Goal: Task Accomplishment & Management: Complete application form

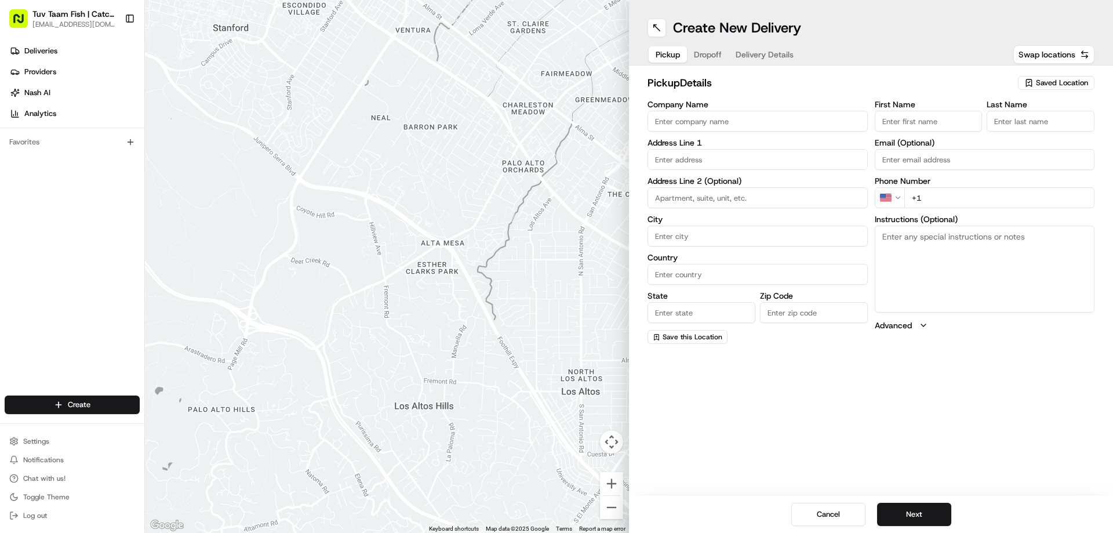
drag, startPoint x: 807, startPoint y: 121, endPoint x: 871, endPoint y: 105, distance: 65.6
click at [808, 119] on input "Company Name" at bounding box center [757, 121] width 220 height 21
drag, startPoint x: 684, startPoint y: 119, endPoint x: 716, endPoint y: 122, distance: 32.6
click at [716, 122] on input "Sunlight linen" at bounding box center [757, 121] width 220 height 21
type input "Sunlight linen"
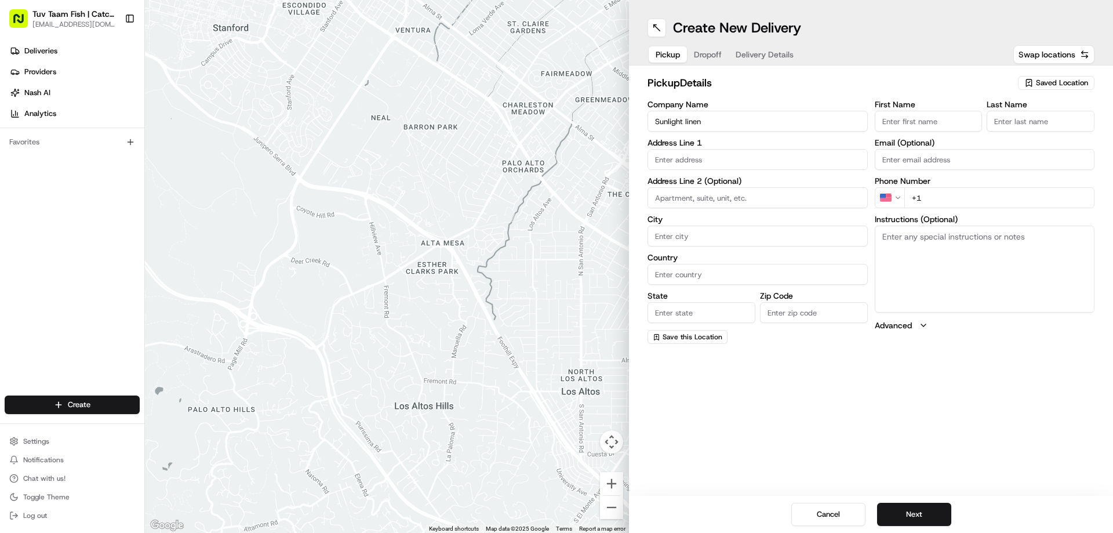
click at [1041, 111] on input "Last Name" at bounding box center [1040, 121] width 108 height 21
paste input "linen"
type input "linen"
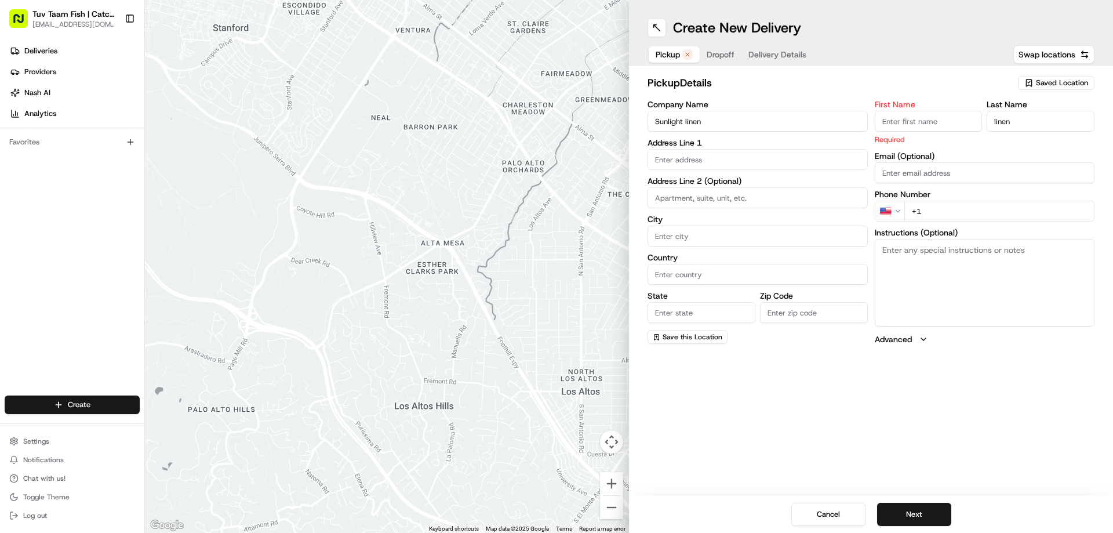
drag, startPoint x: 683, startPoint y: 120, endPoint x: 641, endPoint y: 115, distance: 42.0
click at [641, 115] on div "pickup Details Saved Location Company Name Sunlight linen Address Line 1 Addres…" at bounding box center [871, 209] width 484 height 289
click at [946, 123] on input "First Name" at bounding box center [928, 121] width 108 height 21
paste input "Sunlight"
type input "Sunlight"
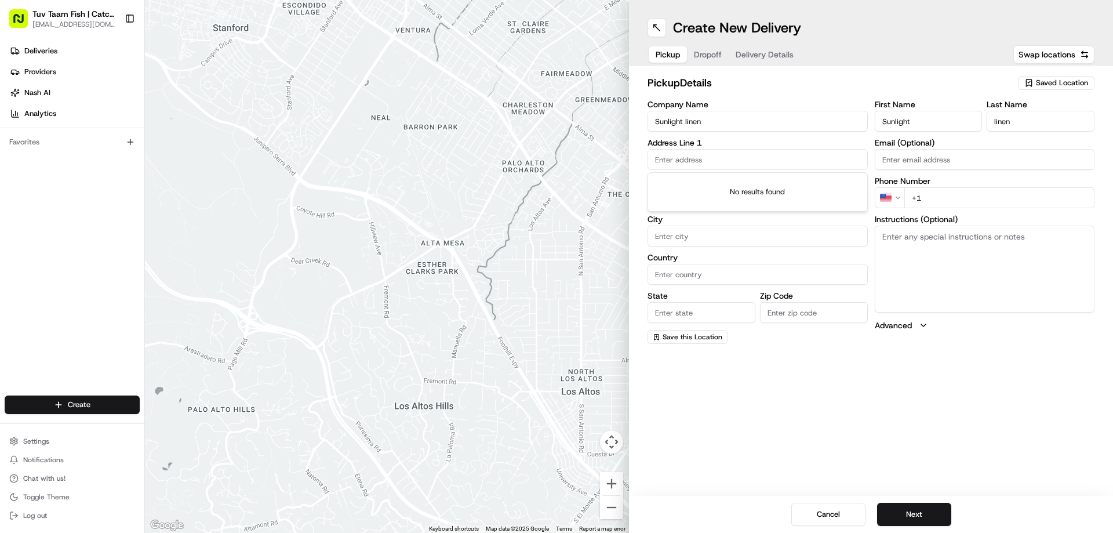
click at [695, 151] on input "text" at bounding box center [757, 159] width 220 height 21
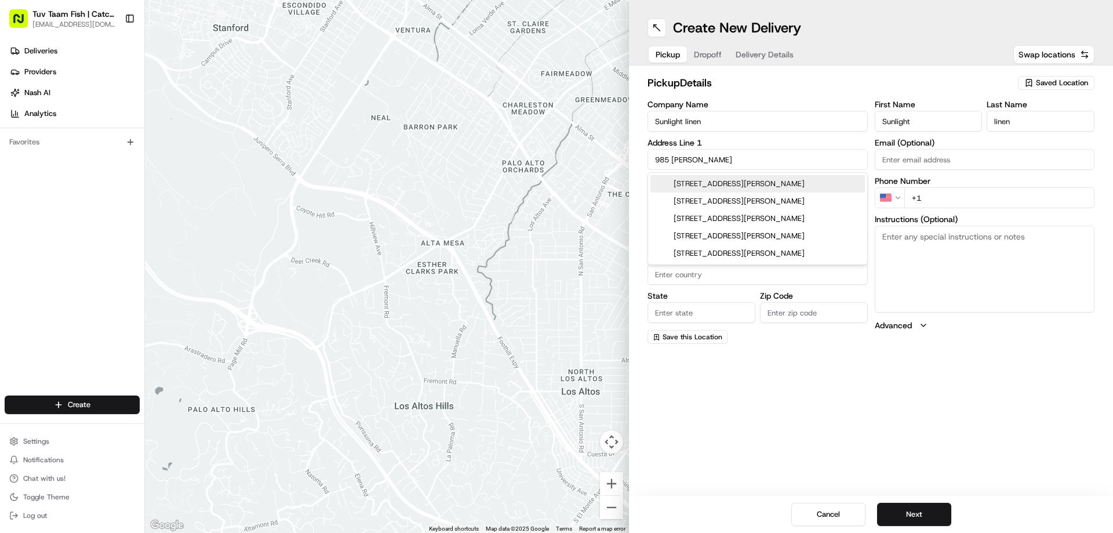
click at [753, 182] on div "[STREET_ADDRESS][PERSON_NAME]" at bounding box center [757, 183] width 214 height 17
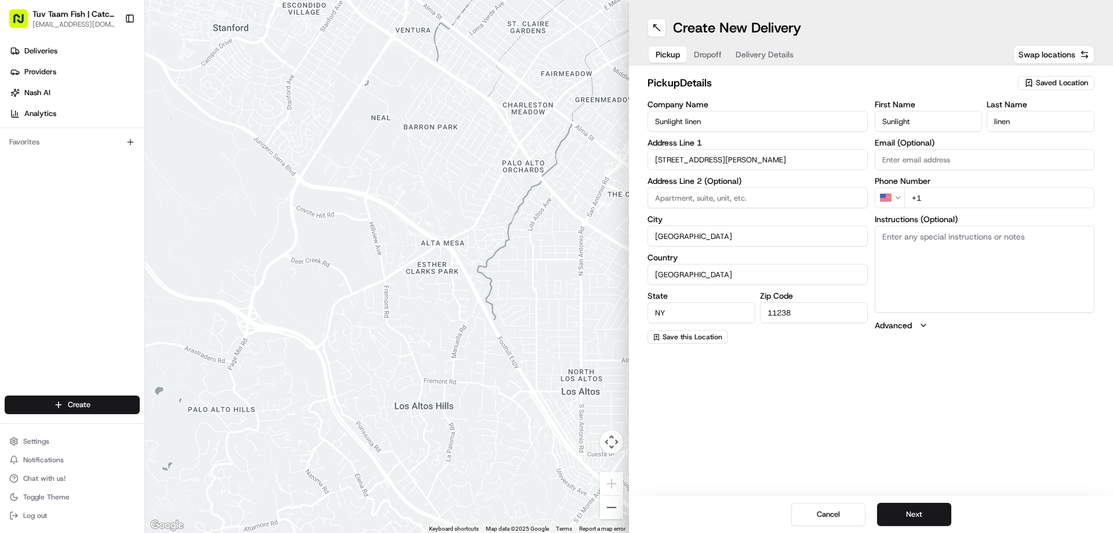
type input "[STREET_ADDRESS][PERSON_NAME]"
type input "[GEOGRAPHIC_DATA]"
type input "NY"
type input "11238"
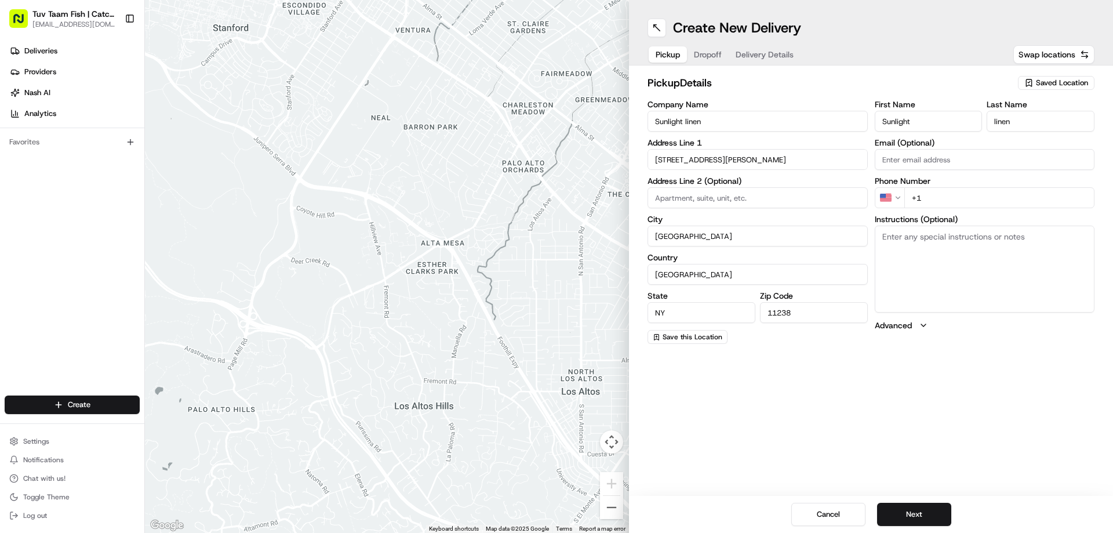
type input "[STREET_ADDRESS][PERSON_NAME]"
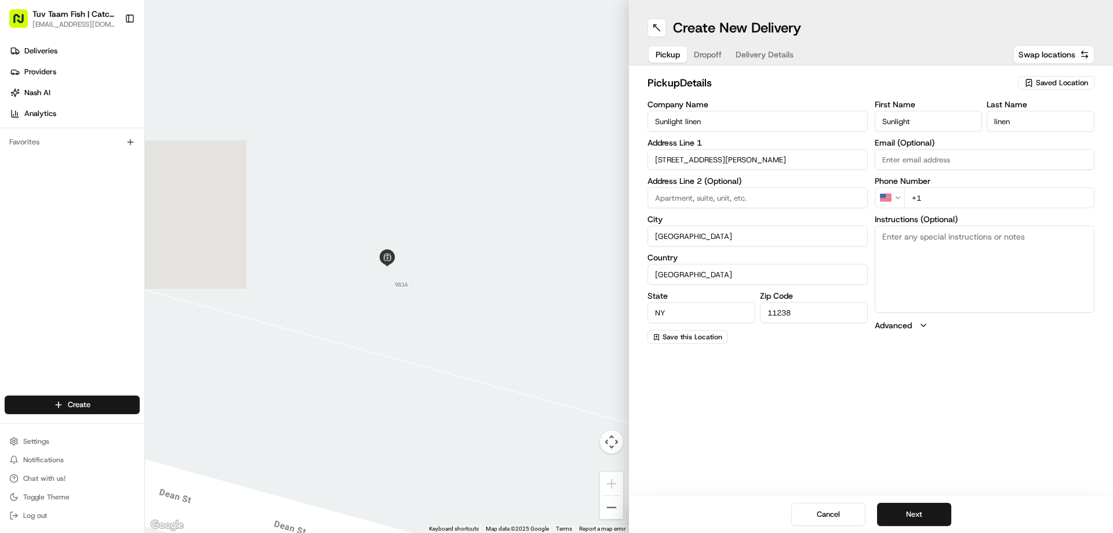
click at [771, 384] on div "Create New Delivery Pickup Dropoff Delivery Details Swap locations pickup Detai…" at bounding box center [871, 266] width 484 height 533
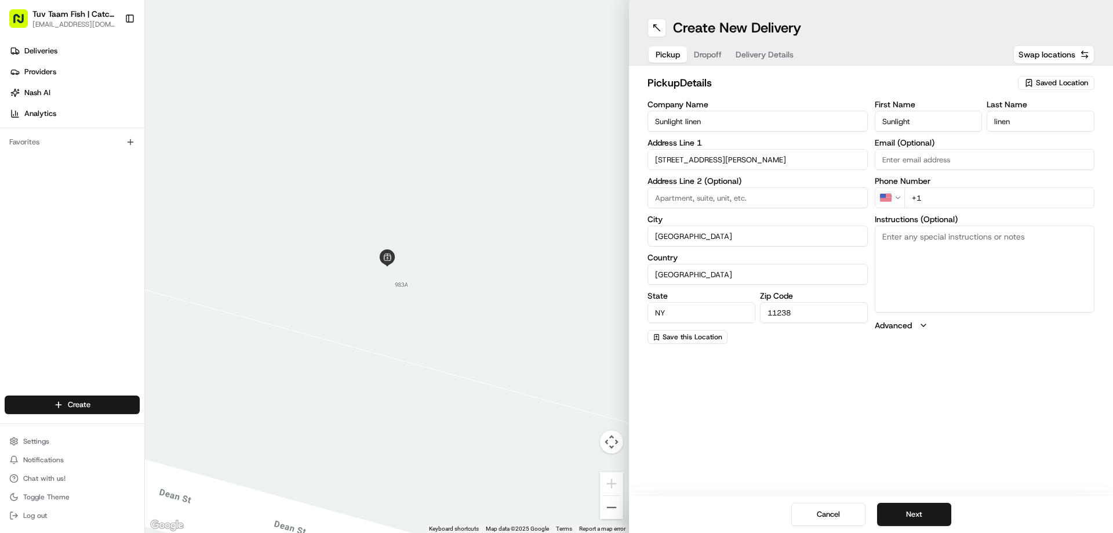
click at [945, 188] on input "+1" at bounding box center [999, 197] width 191 height 21
click at [909, 508] on button "Next" at bounding box center [914, 513] width 74 height 23
click at [932, 203] on input "+1" at bounding box center [999, 197] width 191 height 21
type input "[PHONE_NUMBER]"
drag, startPoint x: 929, startPoint y: 251, endPoint x: 930, endPoint y: 246, distance: 5.8
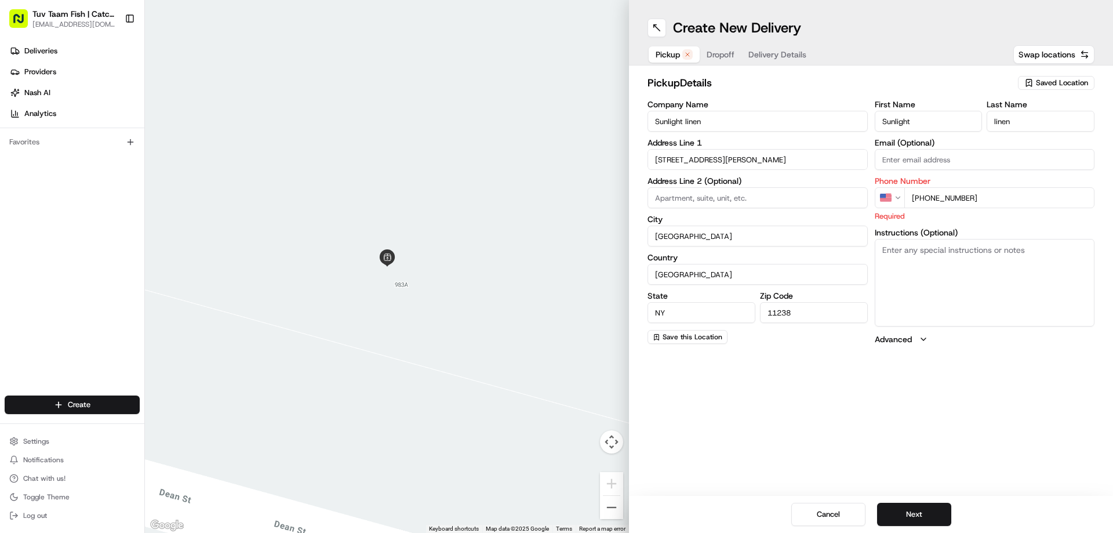
click at [930, 250] on textarea "Instructions (Optional)" at bounding box center [984, 282] width 220 height 87
type textarea "Walk in"
drag, startPoint x: 925, startPoint y: 260, endPoint x: 869, endPoint y: 256, distance: 56.3
click at [869, 256] on div "Company Name Sunlight linen Address Line 1 [STREET_ADDRESS][PERSON_NAME] Addres…" at bounding box center [870, 222] width 447 height 245
click at [925, 508] on button "Next" at bounding box center [914, 513] width 74 height 23
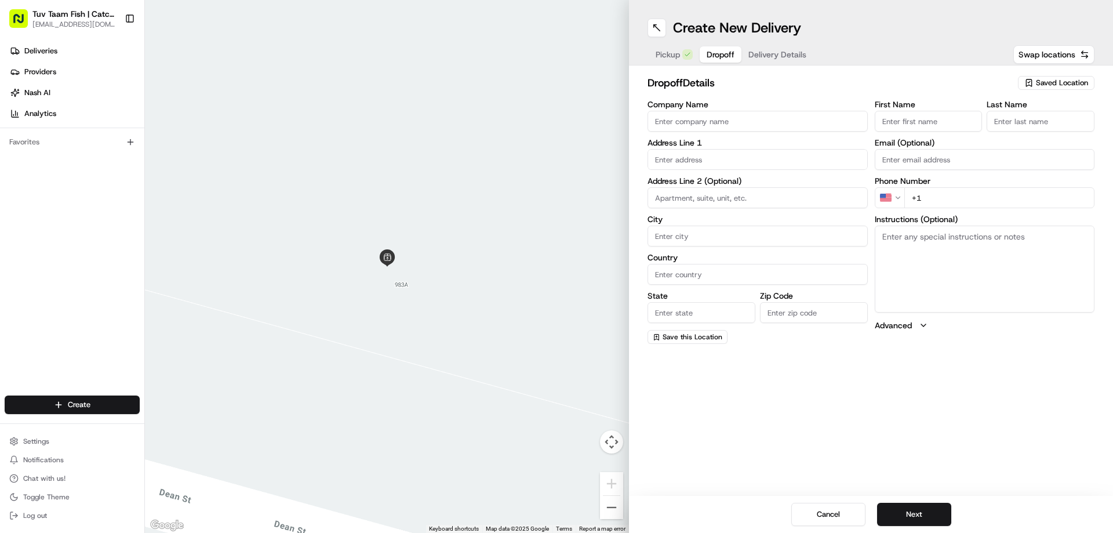
click at [767, 122] on input "Company Name" at bounding box center [757, 121] width 220 height 21
drag, startPoint x: 1029, startPoint y: 79, endPoint x: 998, endPoint y: 86, distance: 31.6
click at [1029, 79] on icon "button" at bounding box center [1028, 82] width 9 height 9
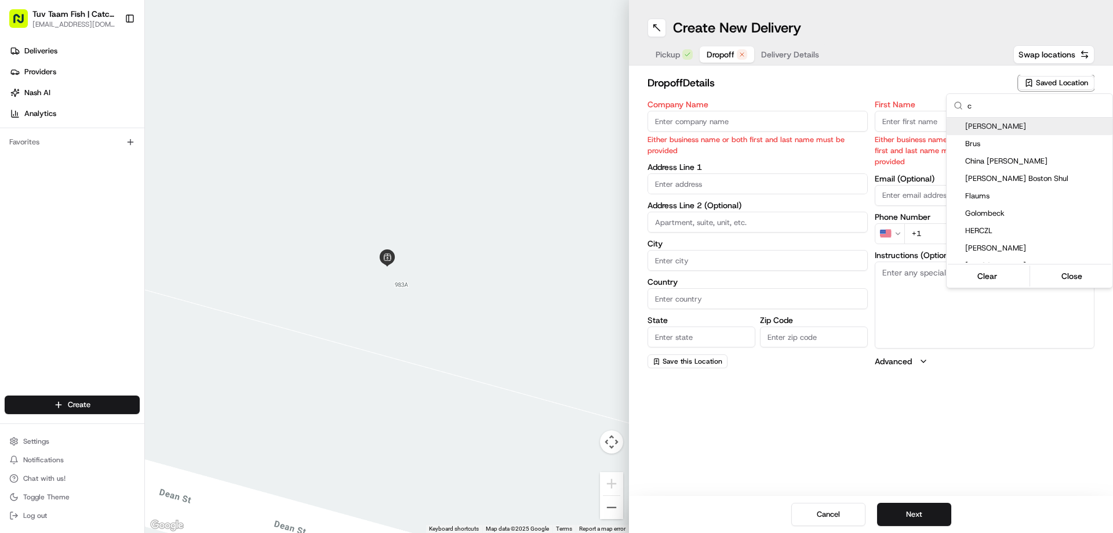
drag, startPoint x: 997, startPoint y: 100, endPoint x: 960, endPoint y: 103, distance: 37.8
click at [960, 103] on div "c" at bounding box center [1029, 106] width 166 height 24
click at [982, 110] on input "c" at bounding box center [1036, 105] width 138 height 23
type input "c"
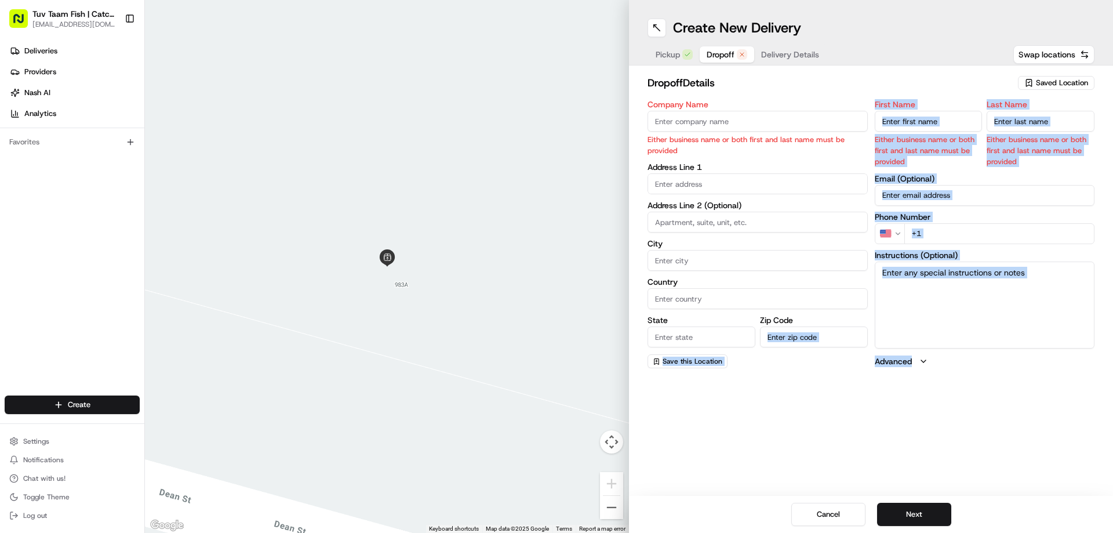
drag, startPoint x: 889, startPoint y: 409, endPoint x: 819, endPoint y: 406, distance: 69.6
click at [819, 406] on html "Tuv Taam Fish | Catch & Co. [EMAIL_ADDRESS][DOMAIN_NAME] Toggle Sidebar Deliver…" at bounding box center [556, 266] width 1113 height 533
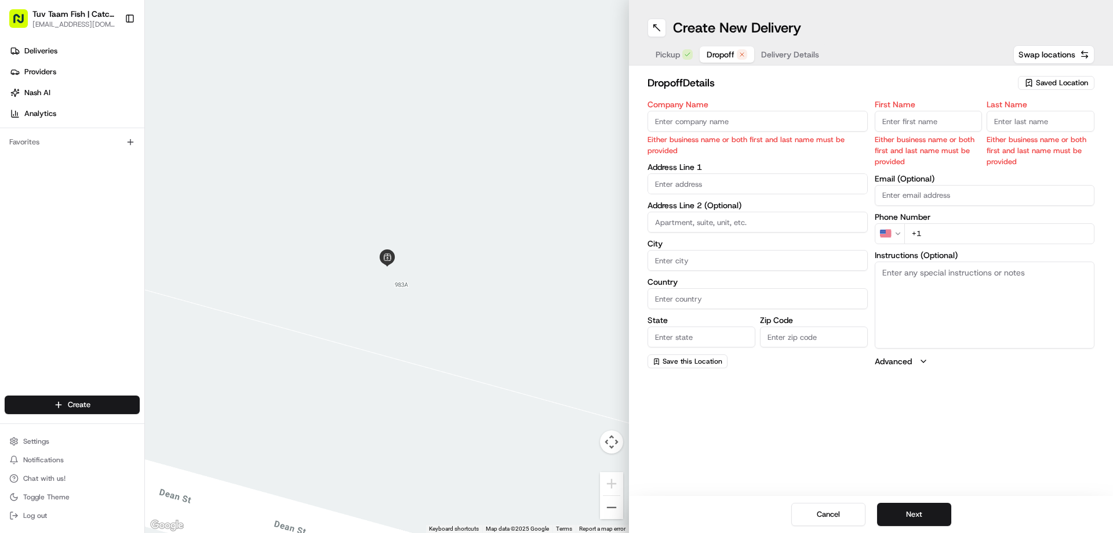
click at [820, 407] on div "Create New Delivery Pickup Dropoff Delivery Details Swap locations dropoff Deta…" at bounding box center [871, 266] width 484 height 533
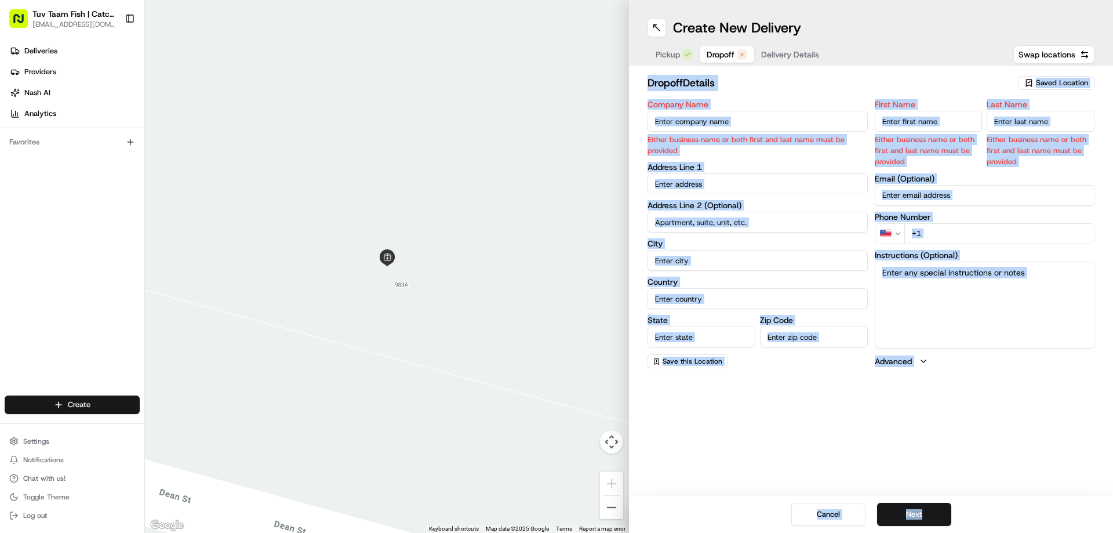
drag, startPoint x: 834, startPoint y: 406, endPoint x: 922, endPoint y: 467, distance: 106.9
click at [936, 478] on div "Create New Delivery Pickup Dropoff Delivery Details Swap locations dropoff Deta…" at bounding box center [871, 266] width 484 height 533
click at [910, 457] on div "Create New Delivery Pickup Dropoff Delivery Details Swap locations dropoff Deta…" at bounding box center [871, 266] width 484 height 533
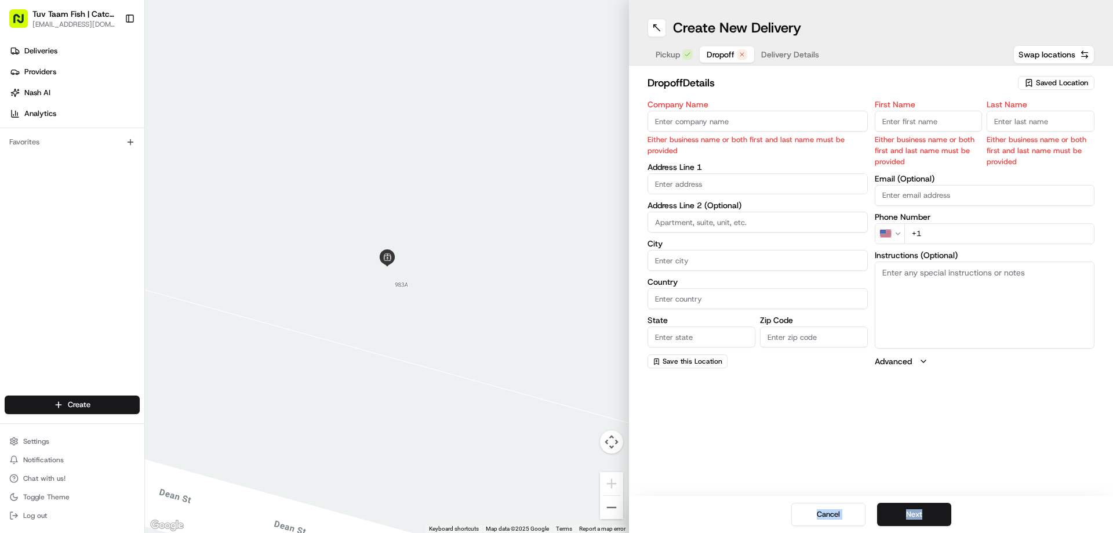
drag, startPoint x: 980, startPoint y: 523, endPoint x: 961, endPoint y: 417, distance: 107.1
click at [961, 417] on div "Create New Delivery Pickup Dropoff Delivery Details Swap locations dropoff Deta…" at bounding box center [871, 266] width 484 height 533
click at [745, 115] on input "Company Name" at bounding box center [757, 121] width 220 height 21
paste input "Catch & Co"
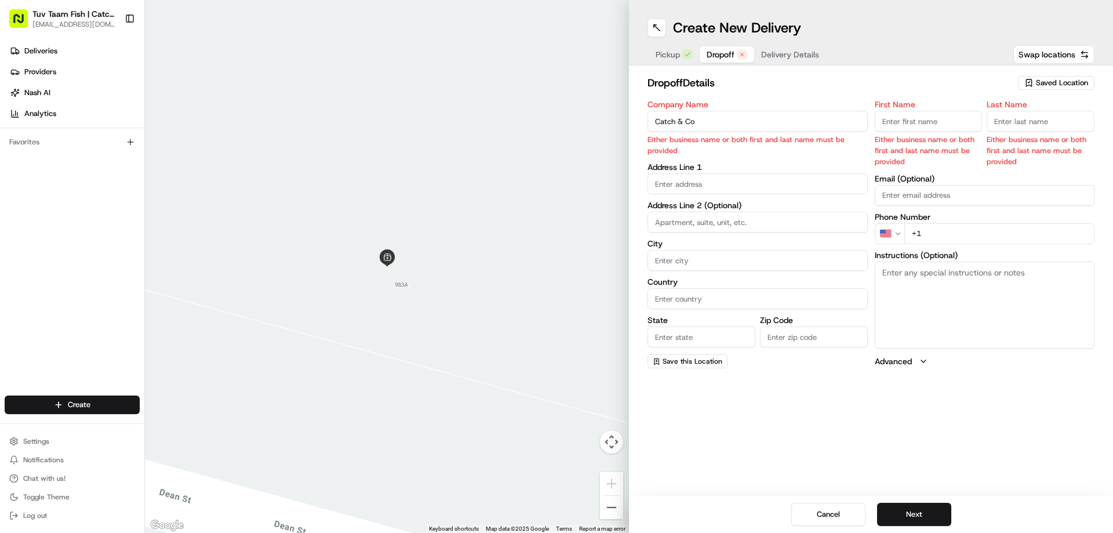
type input "Catch & Co"
click at [902, 122] on input "First Name" at bounding box center [928, 121] width 108 height 21
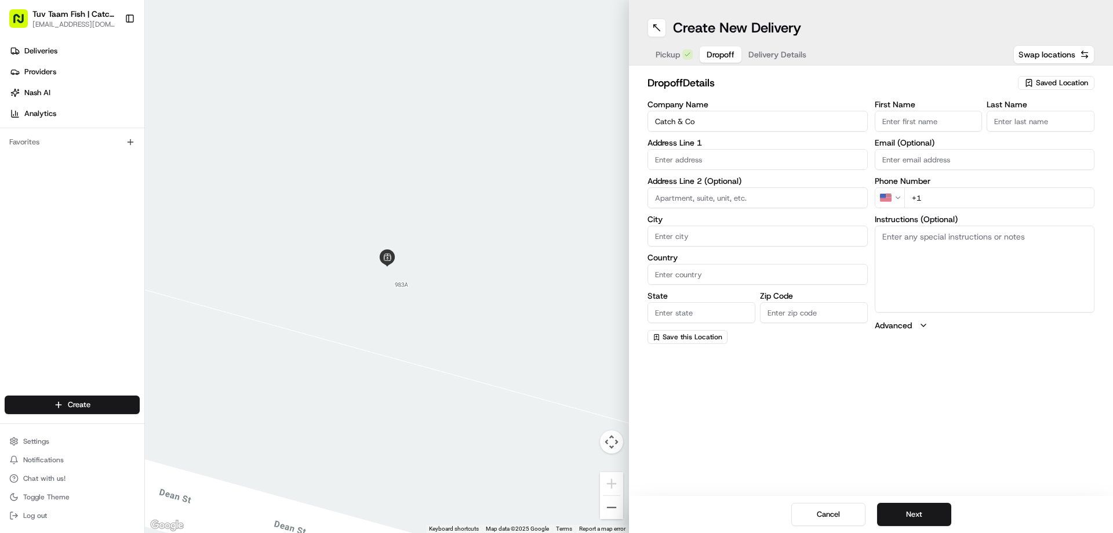
paste input "Catch & Co"
type input "Catch & Co"
click at [1002, 123] on input "Last Name" at bounding box center [1040, 121] width 108 height 21
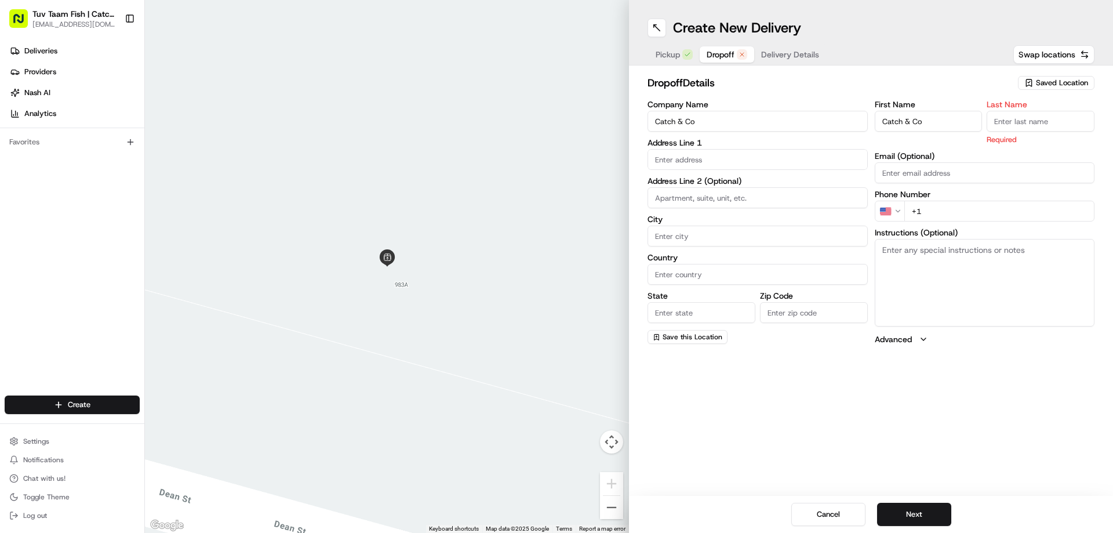
click at [1008, 122] on input "Last Name" at bounding box center [1040, 121] width 108 height 21
paste input "Catch & Co"
type input "Catch & Co"
click at [710, 154] on input "text" at bounding box center [757, 159] width 220 height 21
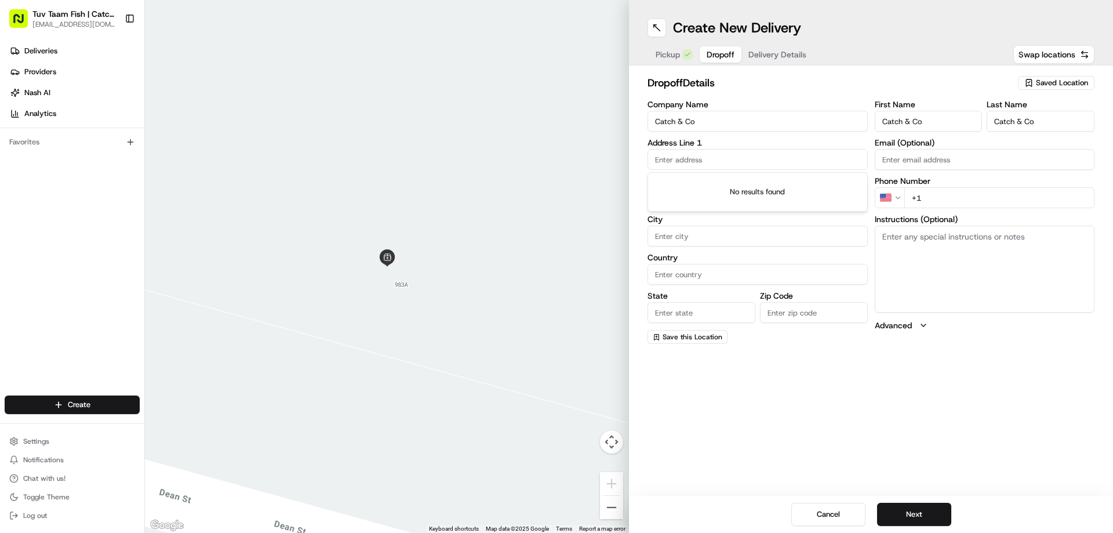
click at [716, 165] on input "text" at bounding box center [757, 159] width 220 height 21
paste input "[STREET_ADDRESS]"
click at [821, 180] on div "[STREET_ADDRESS]" at bounding box center [757, 183] width 214 height 17
type input "[STREET_ADDRESS]"
type input "[GEOGRAPHIC_DATA]"
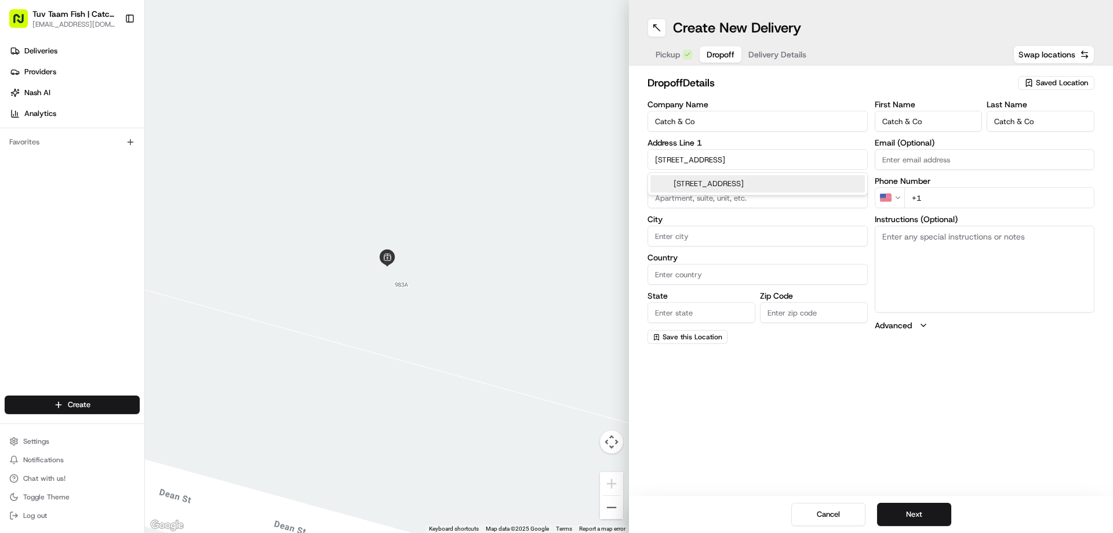
type input "[GEOGRAPHIC_DATA]"
type input "NY"
type input "11219"
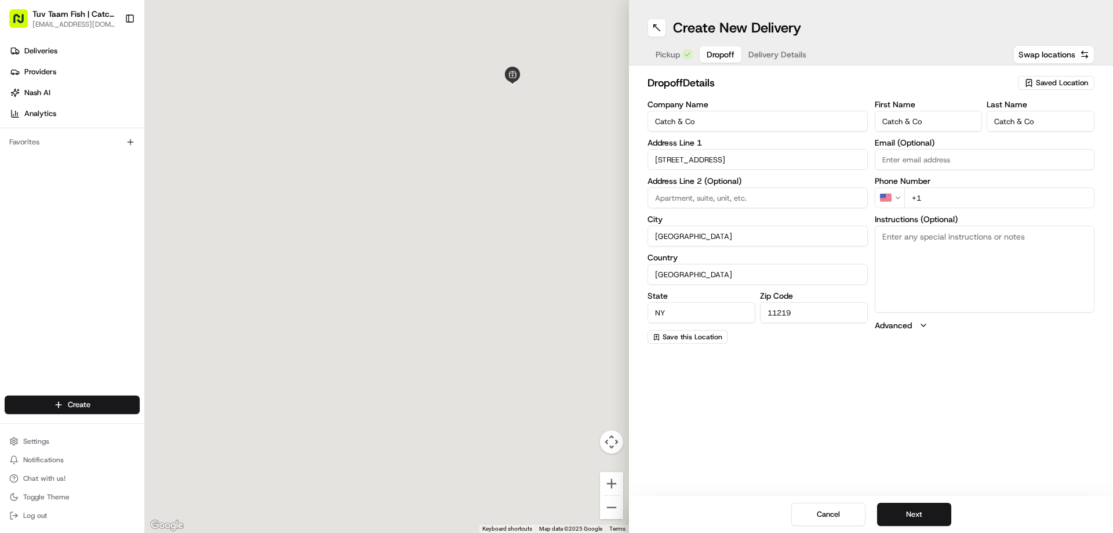
type input "[STREET_ADDRESS]"
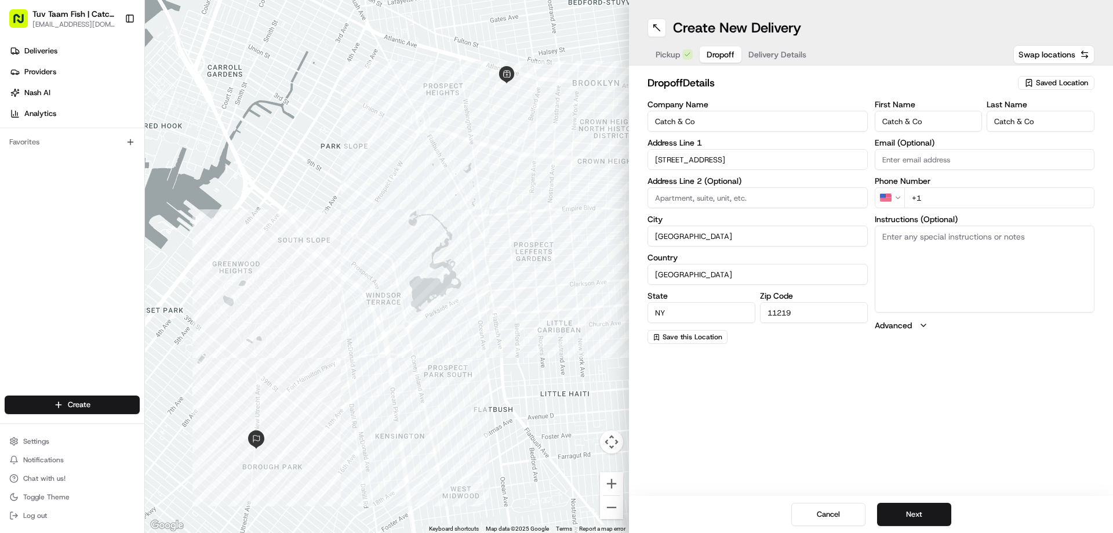
click at [858, 481] on div "Create New Delivery Pickup Dropoff Delivery Details Swap locations dropoff Deta…" at bounding box center [871, 266] width 484 height 533
click at [852, 427] on div "Create New Delivery Pickup Dropoff Delivery Details Swap locations dropoff Deta…" at bounding box center [871, 266] width 484 height 533
click at [943, 200] on input "+1" at bounding box center [999, 197] width 191 height 21
type input "[PHONE_NUMBER]"
click at [910, 405] on div "Create New Delivery Pickup Dropoff Delivery Details Swap locations dropoff Deta…" at bounding box center [871, 266] width 484 height 533
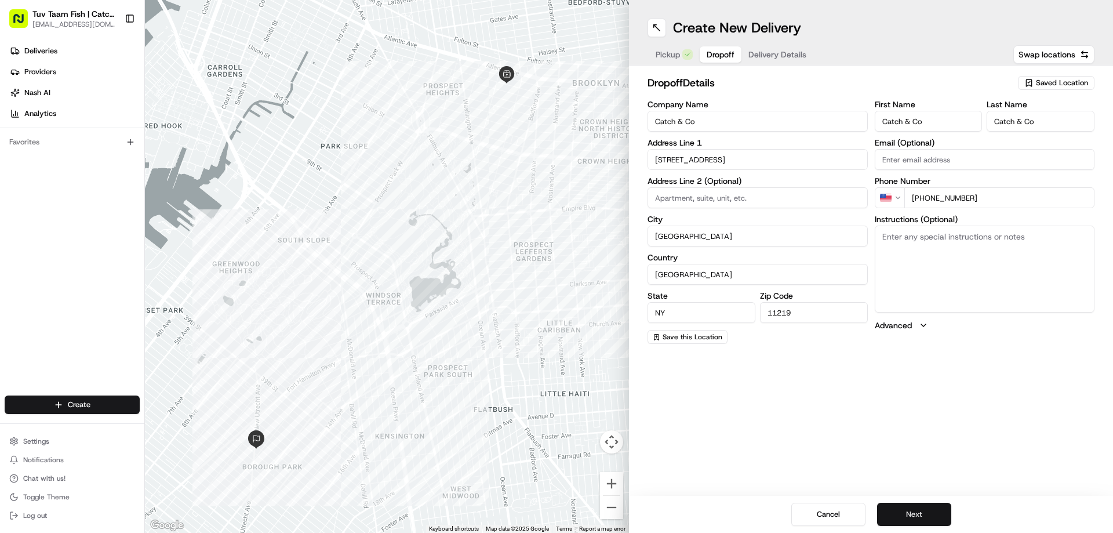
click at [930, 513] on button "Next" at bounding box center [914, 513] width 74 height 23
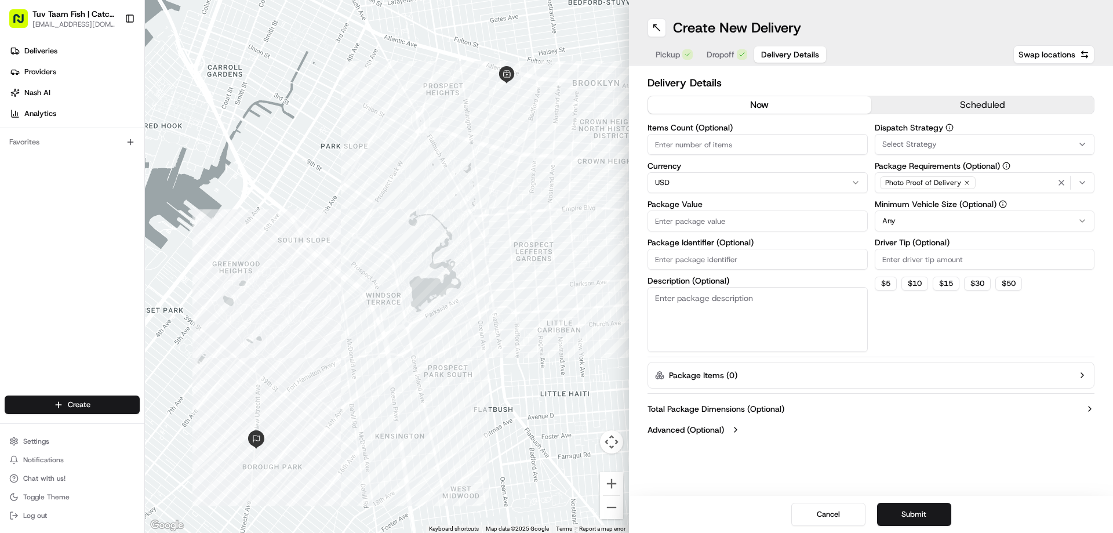
click at [727, 216] on input "Package Value" at bounding box center [757, 220] width 220 height 21
click at [929, 224] on html "Tuv Taam Fish | Catch & Co. [EMAIL_ADDRESS][DOMAIN_NAME] Toggle Sidebar Deliver…" at bounding box center [556, 266] width 1113 height 533
click at [925, 434] on button "Advanced (Optional)" at bounding box center [870, 430] width 447 height 12
click at [1082, 378] on icon "button" at bounding box center [1081, 374] width 9 height 9
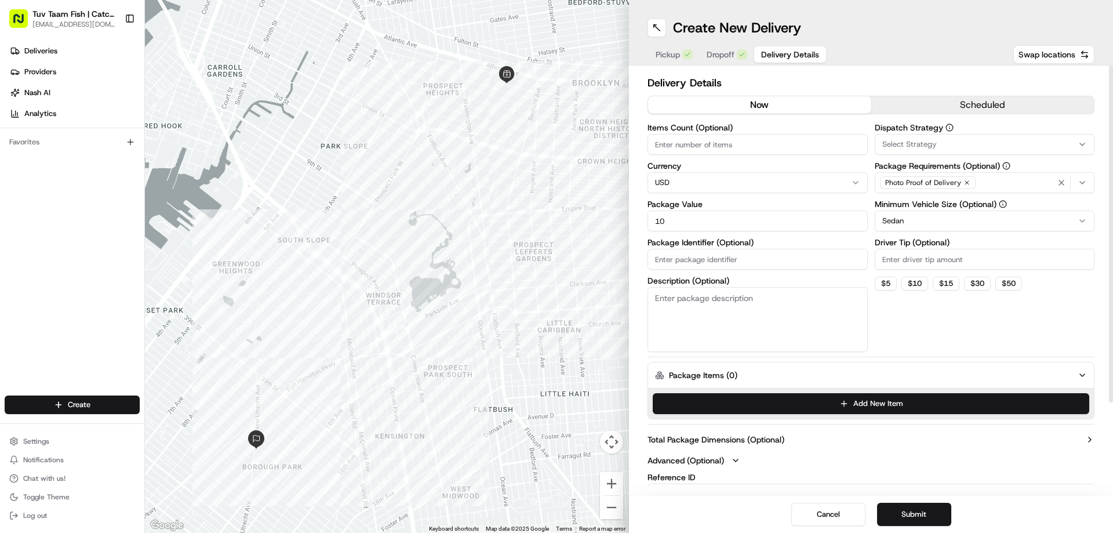
click at [1031, 216] on html "Tuv Taam Fish | Catch & Co. [EMAIL_ADDRESS][DOMAIN_NAME] Toggle Sidebar Deliver…" at bounding box center [556, 266] width 1113 height 533
click at [938, 331] on div "Dispatch Strategy Select Strategy Package Requirements (Optional) Photo Proof o…" at bounding box center [984, 237] width 220 height 228
click at [733, 223] on input "10" at bounding box center [757, 220] width 220 height 21
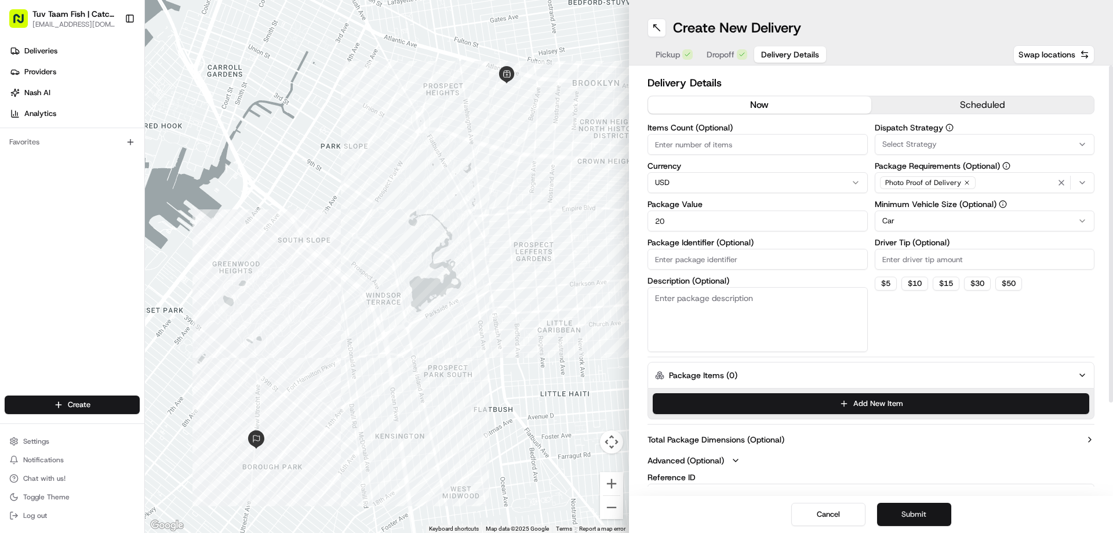
type input "20"
click at [928, 511] on button "Submit" at bounding box center [914, 513] width 74 height 23
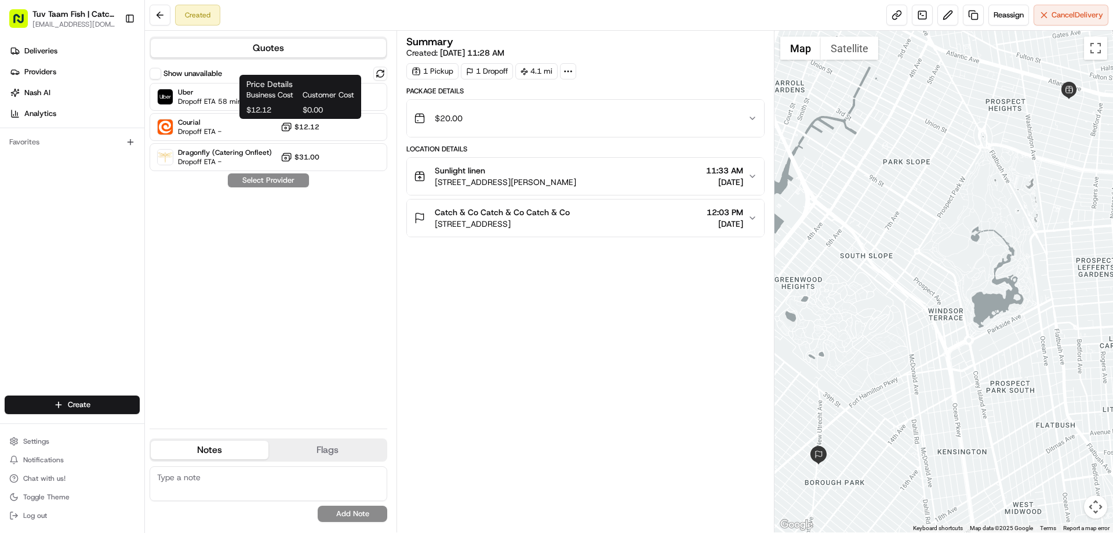
drag, startPoint x: 298, startPoint y: 103, endPoint x: 308, endPoint y: 96, distance: 12.5
click at [301, 100] on div "Business Cost Customer Cost $12.12 $0.00" at bounding box center [300, 102] width 108 height 25
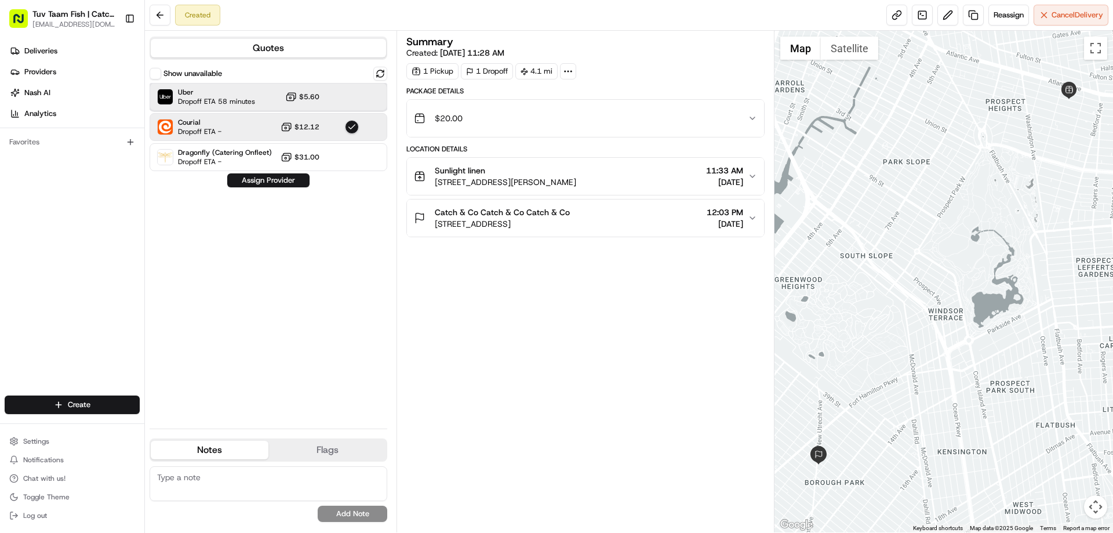
click at [367, 100] on div "Uber Dropoff ETA 58 minutes $5.60" at bounding box center [269, 97] width 238 height 28
click at [284, 183] on button "Assign Provider" at bounding box center [268, 180] width 82 height 14
